Goal: Task Accomplishment & Management: Use online tool/utility

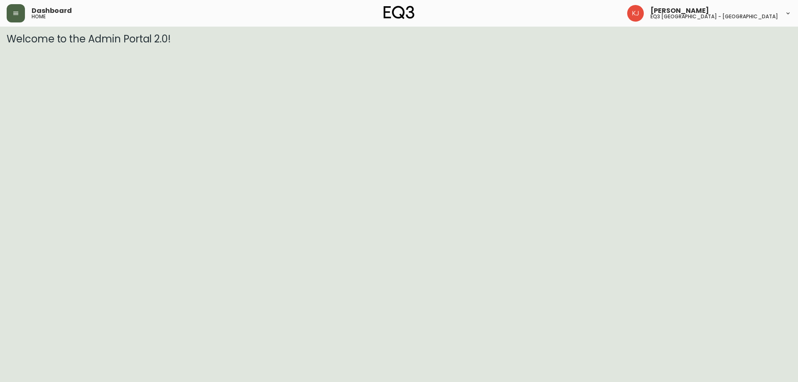
click at [18, 15] on icon "button" at bounding box center [15, 13] width 5 height 3
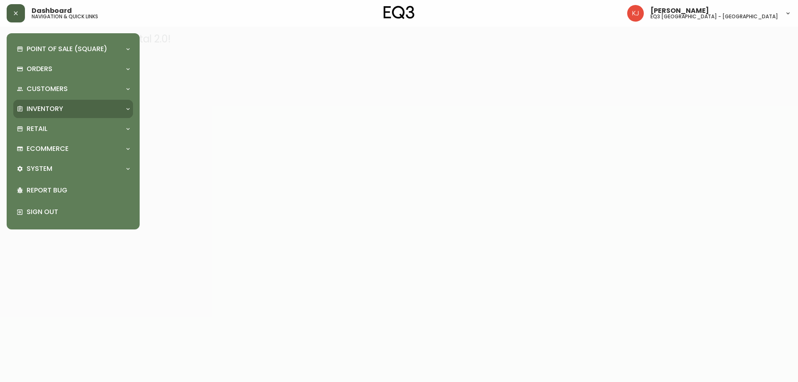
click at [45, 111] on p "Inventory" at bounding box center [45, 108] width 37 height 9
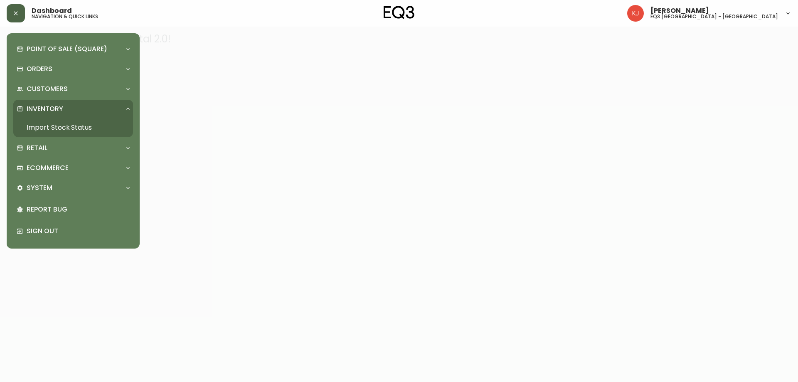
click at [86, 124] on link "Import Stock Status" at bounding box center [73, 127] width 120 height 19
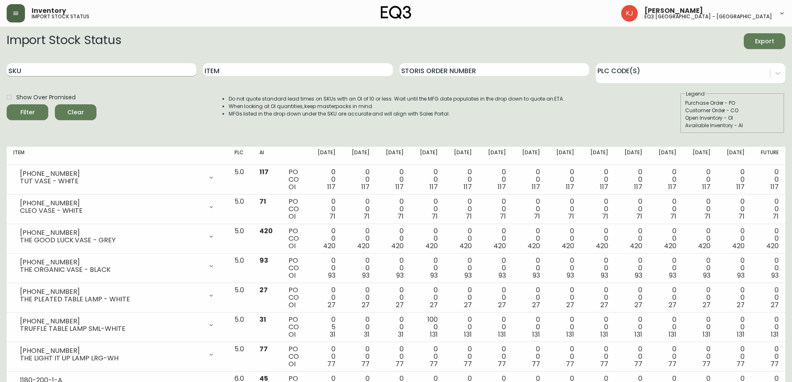
click at [131, 69] on input "SKU" at bounding box center [102, 69] width 190 height 13
paste input "[PHONE_NUMBER]"
type input "[PHONE_NUMBER]"
click at [7, 104] on button "Filter" at bounding box center [28, 112] width 42 height 16
